Goal: Task Accomplishment & Management: Manage account settings

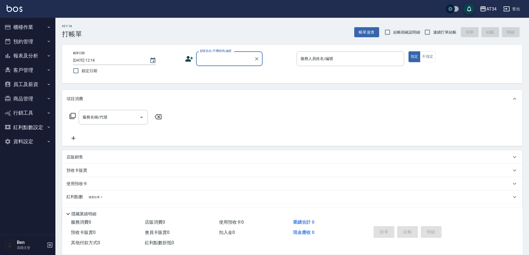
click at [23, 85] on button "員工及薪資" at bounding box center [27, 84] width 51 height 14
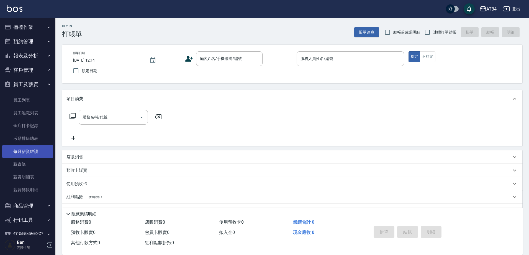
click at [30, 151] on link "每月薪資維護" at bounding box center [27, 151] width 51 height 13
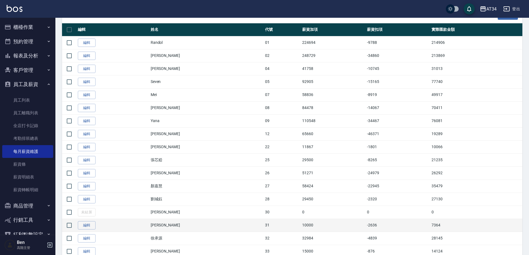
scroll to position [171, 0]
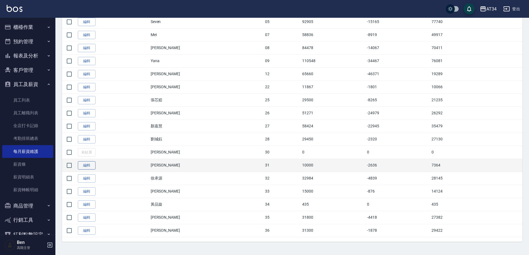
click at [86, 165] on link "編輯" at bounding box center [87, 165] width 18 height 9
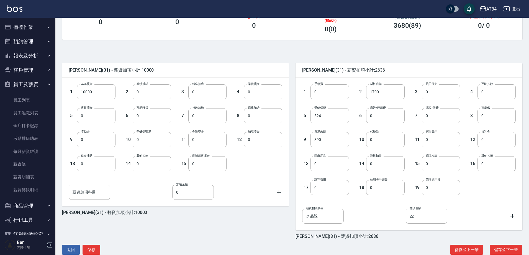
scroll to position [105, 0]
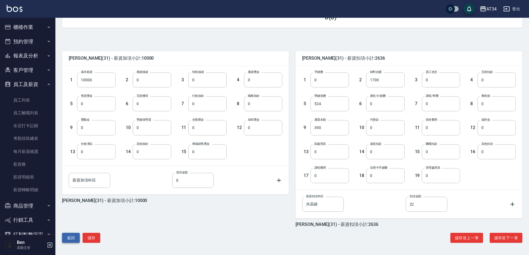
click at [71, 238] on button "返回" at bounding box center [71, 237] width 18 height 10
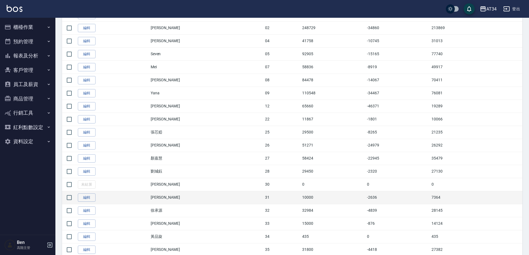
scroll to position [166, 0]
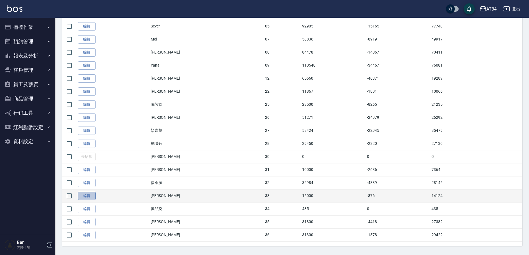
click at [91, 199] on link "編輯" at bounding box center [87, 195] width 18 height 9
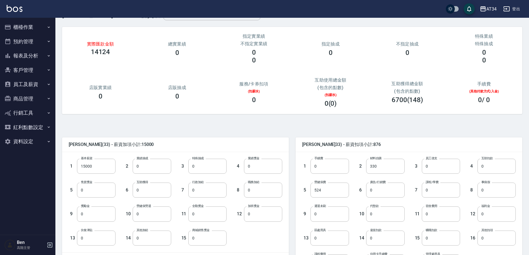
scroll to position [28, 0]
